Goal: Information Seeking & Learning: Learn about a topic

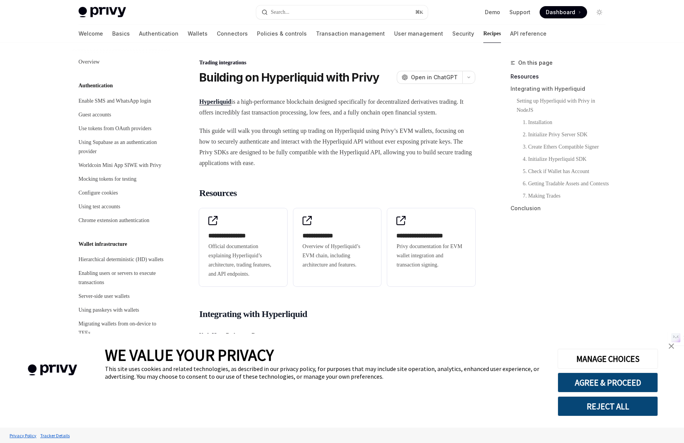
type textarea "*"
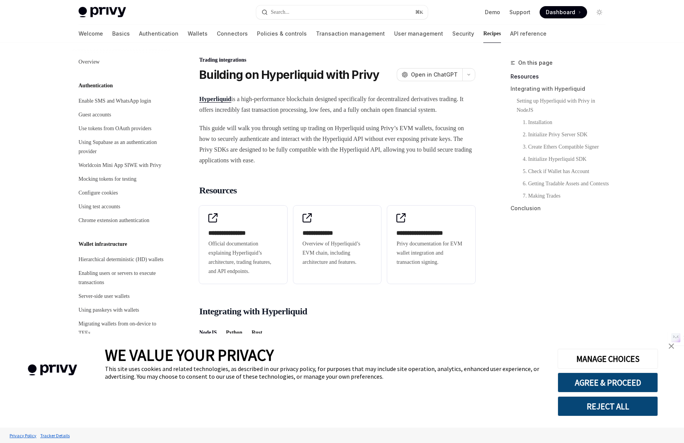
scroll to position [713, 0]
